Goal: Task Accomplishment & Management: Manage account settings

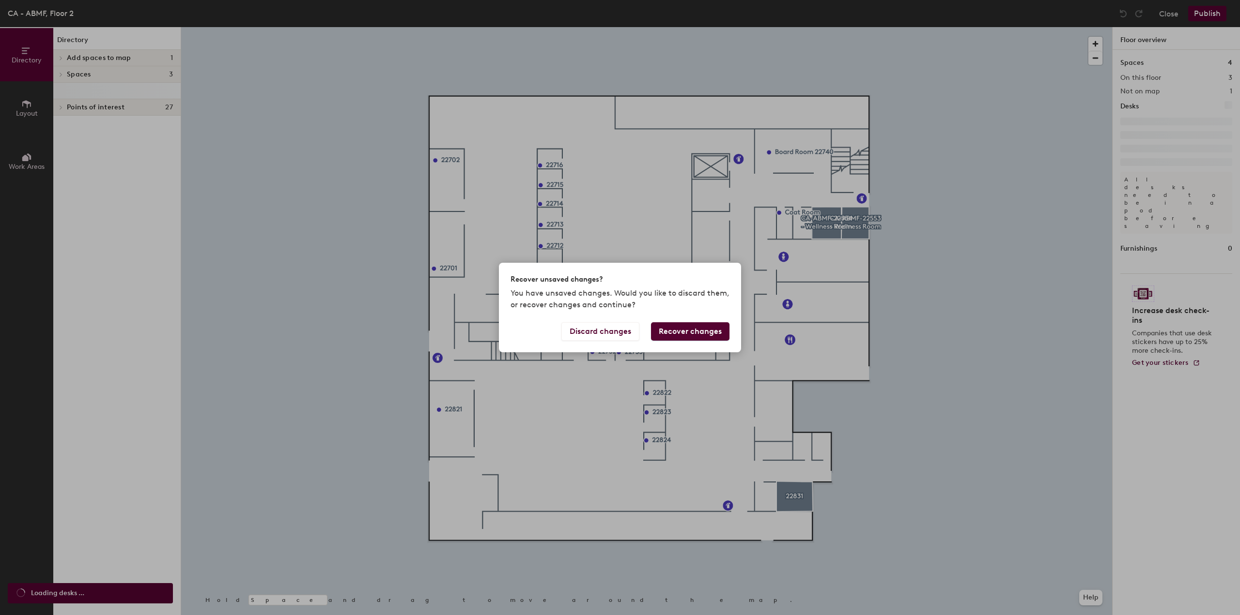
click at [689, 331] on button "Recover changes" at bounding box center [690, 331] width 78 height 18
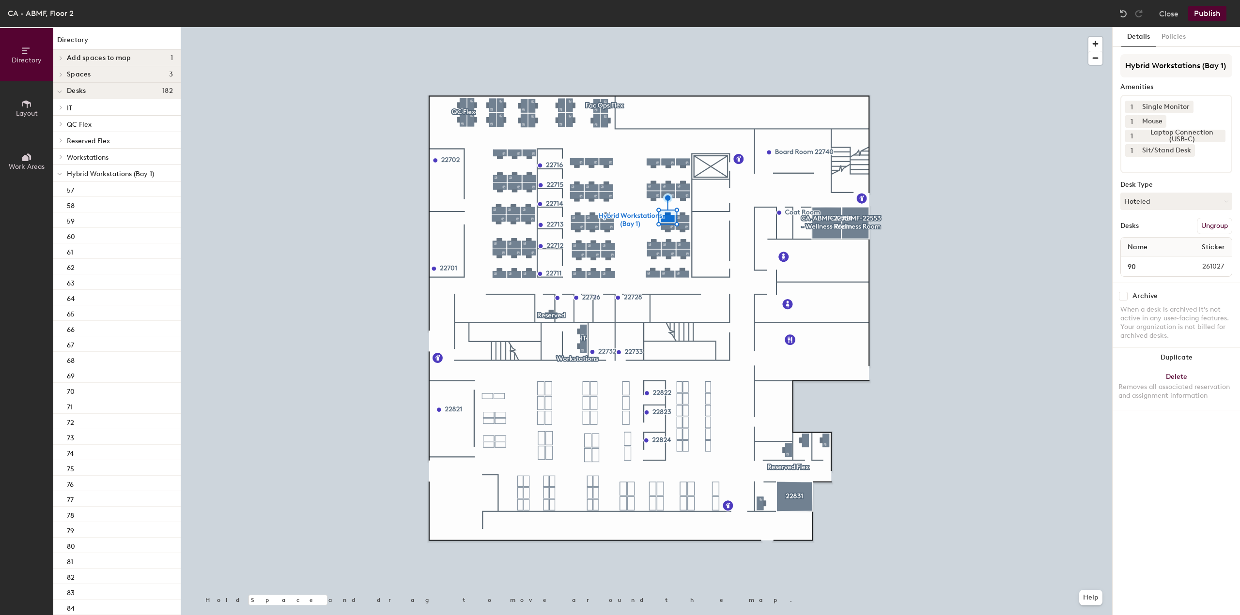
click at [1122, 297] on input "checkbox" at bounding box center [1122, 296] width 9 height 9
checkbox input "true"
click at [689, 27] on div at bounding box center [646, 27] width 931 height 0
click at [1122, 296] on input "checkbox" at bounding box center [1122, 296] width 9 height 9
checkbox input "true"
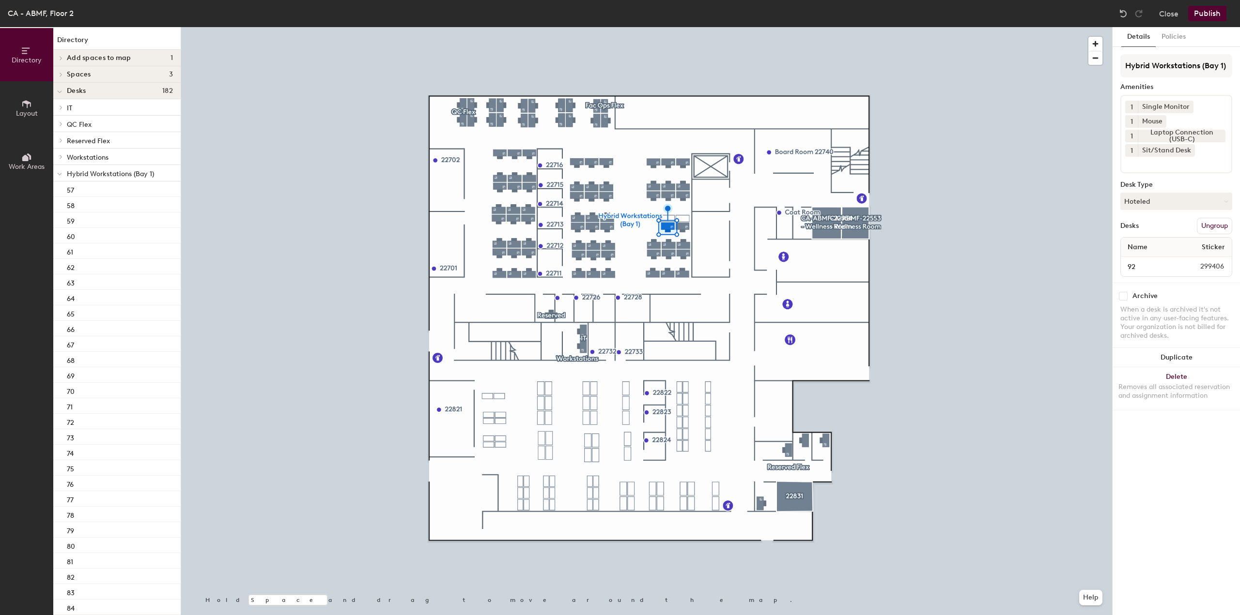
click at [1122, 292] on input "checkbox" at bounding box center [1122, 296] width 9 height 9
checkbox input "true"
click at [1125, 297] on input "checkbox" at bounding box center [1122, 296] width 9 height 9
checkbox input "true"
click at [1205, 15] on button "Publish" at bounding box center [1207, 13] width 38 height 15
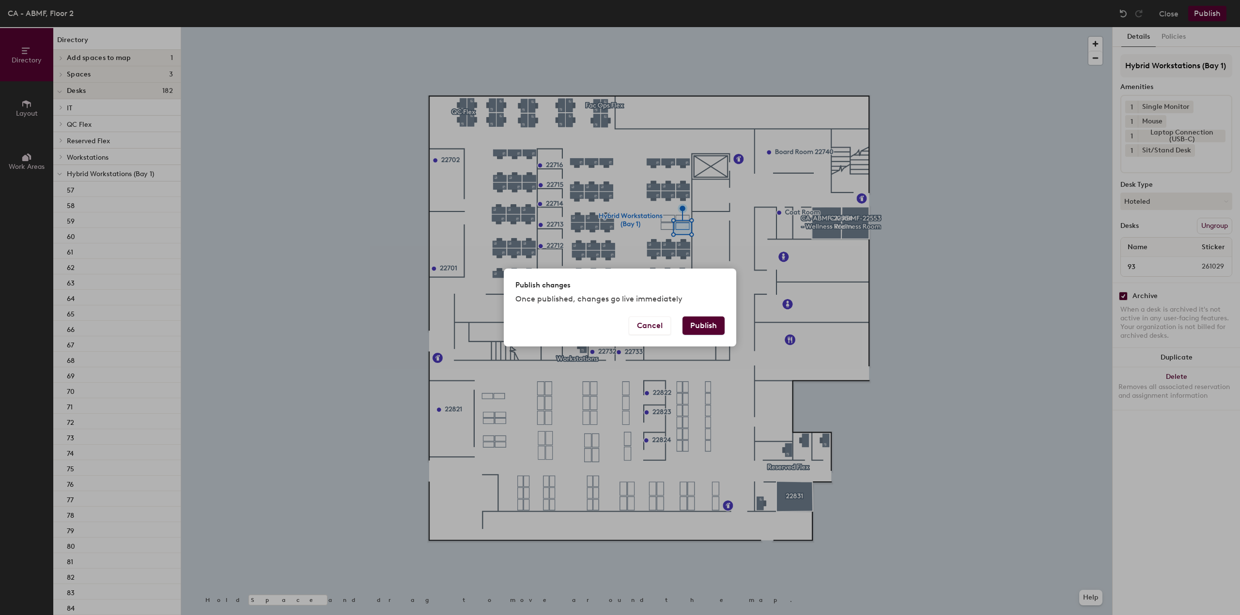
click at [701, 326] on button "Publish" at bounding box center [703, 326] width 42 height 18
